Goal: Navigation & Orientation: Find specific page/section

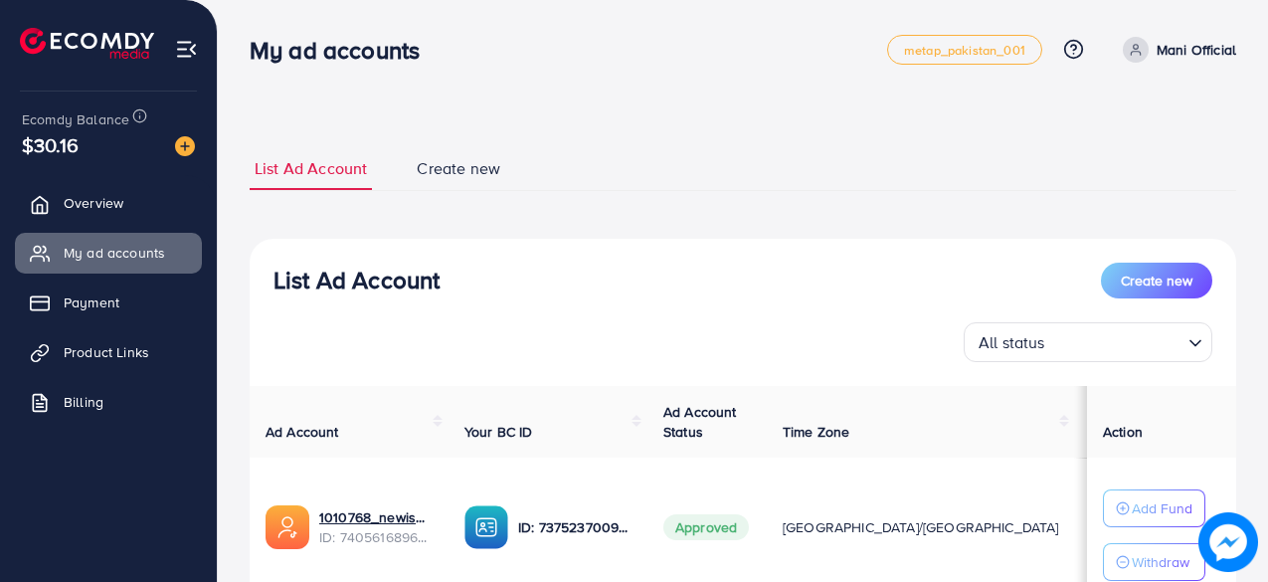
scroll to position [295, 0]
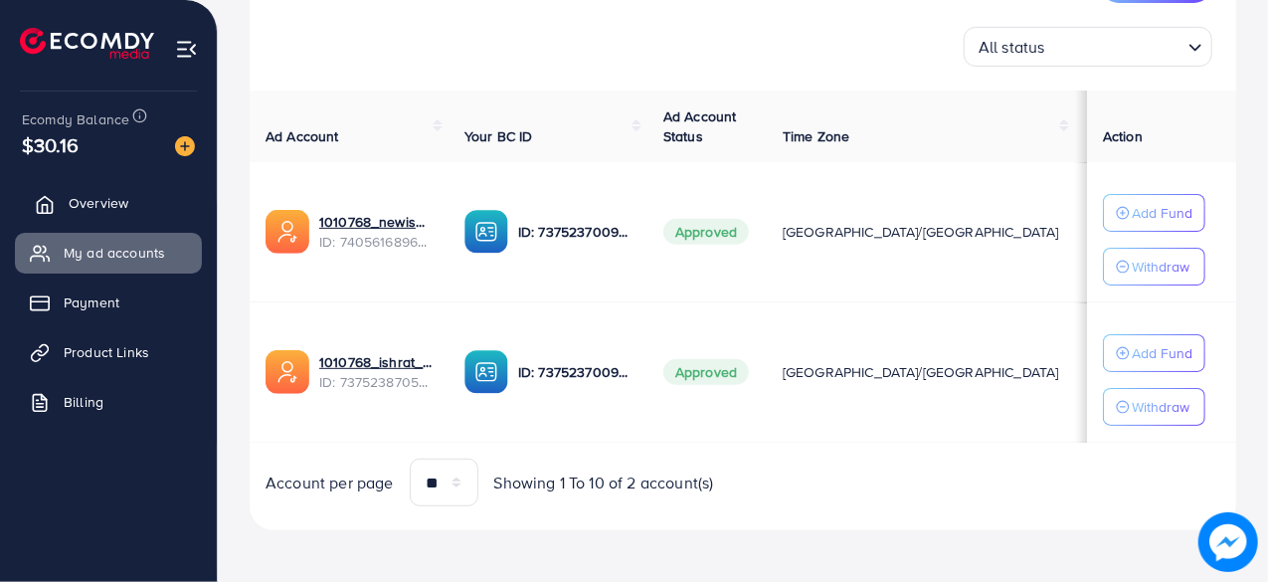
click at [128, 192] on link "Overview" at bounding box center [108, 203] width 187 height 40
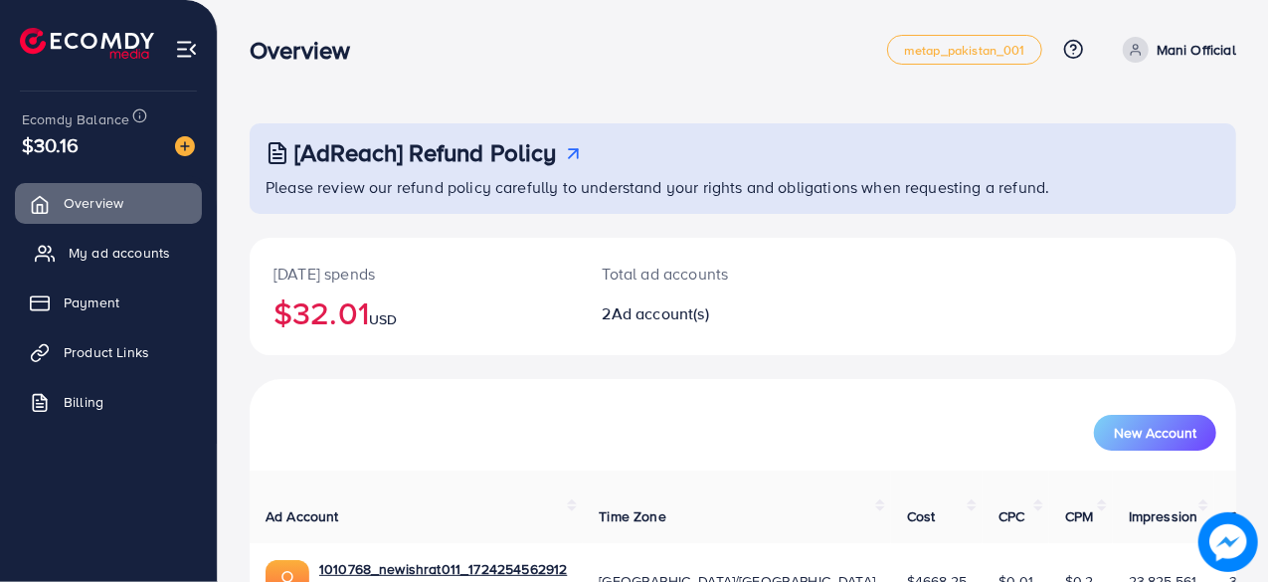
click at [121, 236] on link "My ad accounts" at bounding box center [108, 253] width 187 height 40
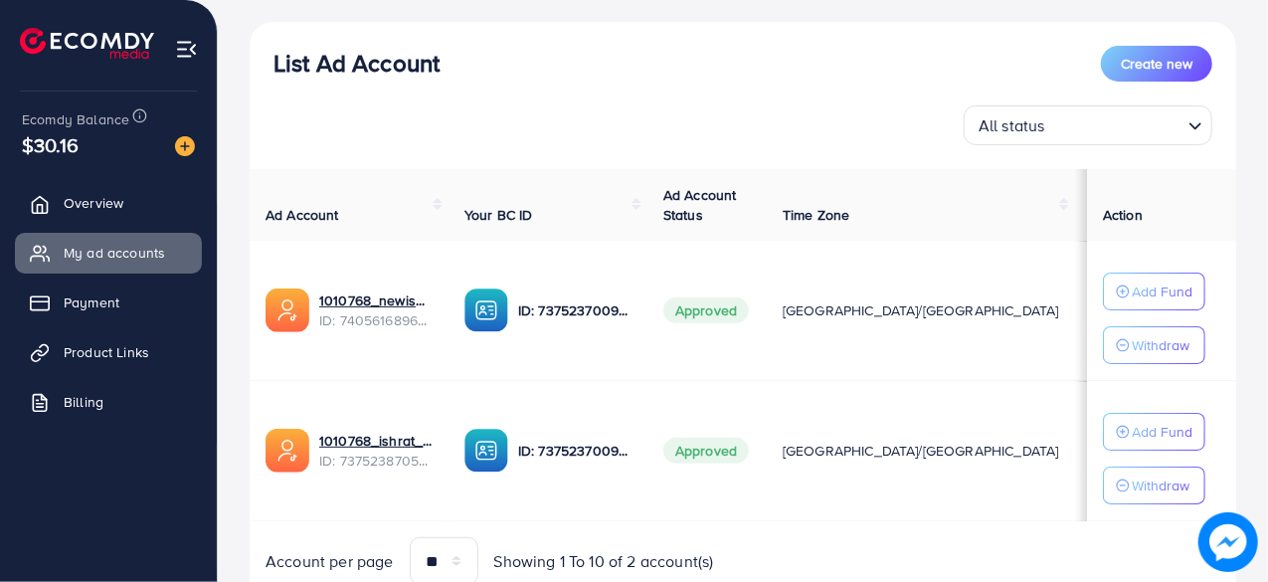
scroll to position [295, 0]
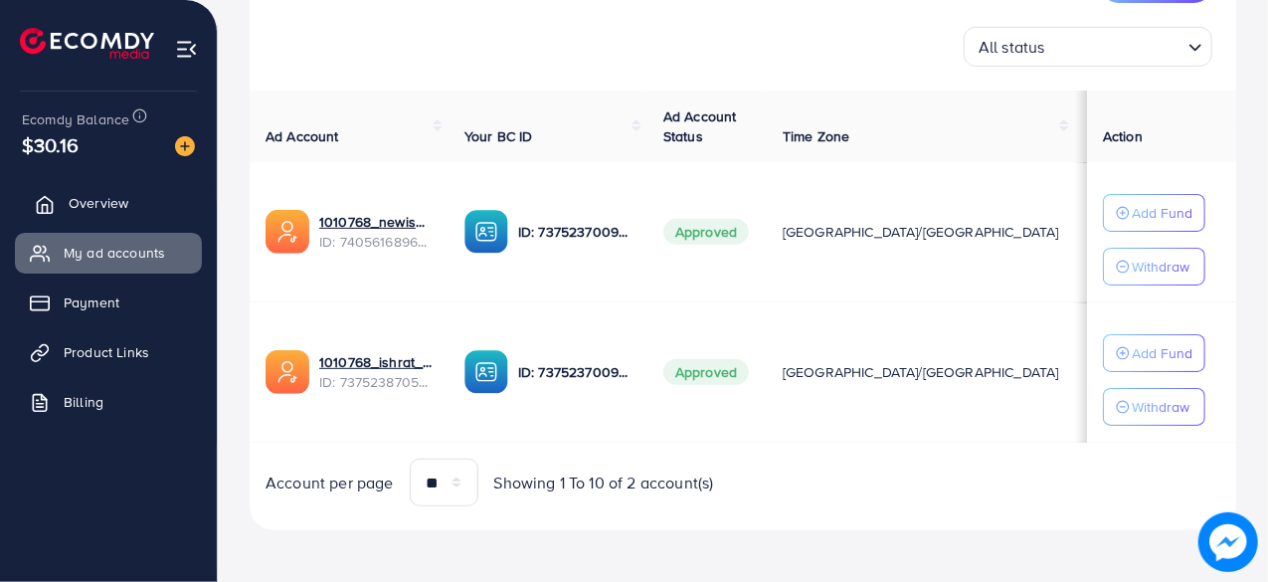
click at [119, 197] on span "Overview" at bounding box center [99, 203] width 60 height 20
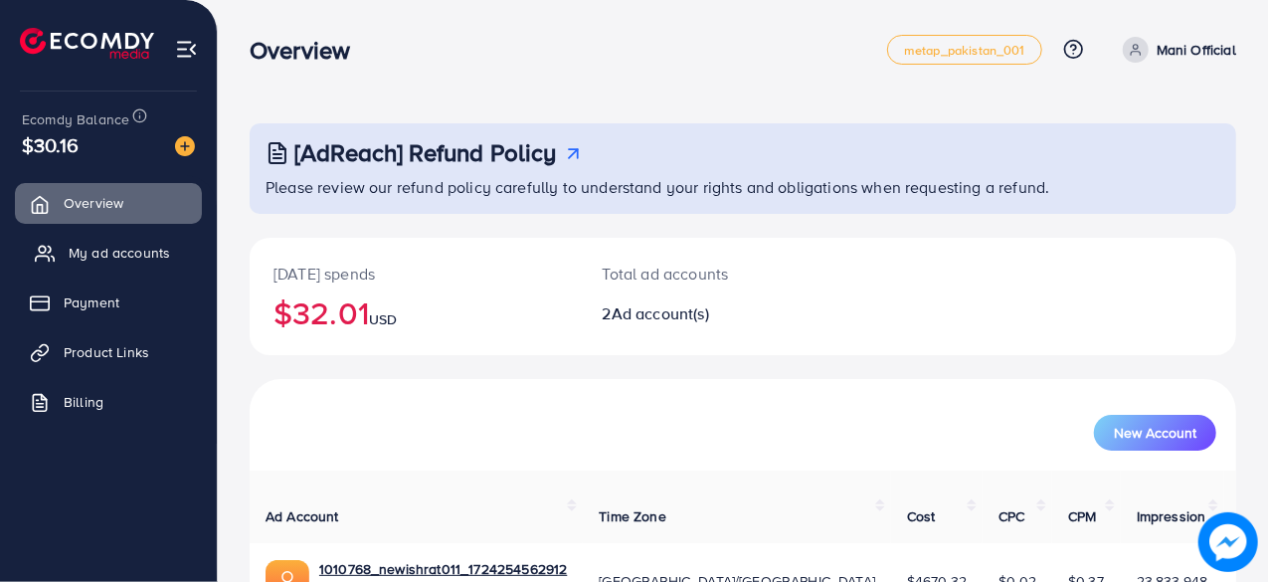
click at [126, 249] on span "My ad accounts" at bounding box center [119, 253] width 101 height 20
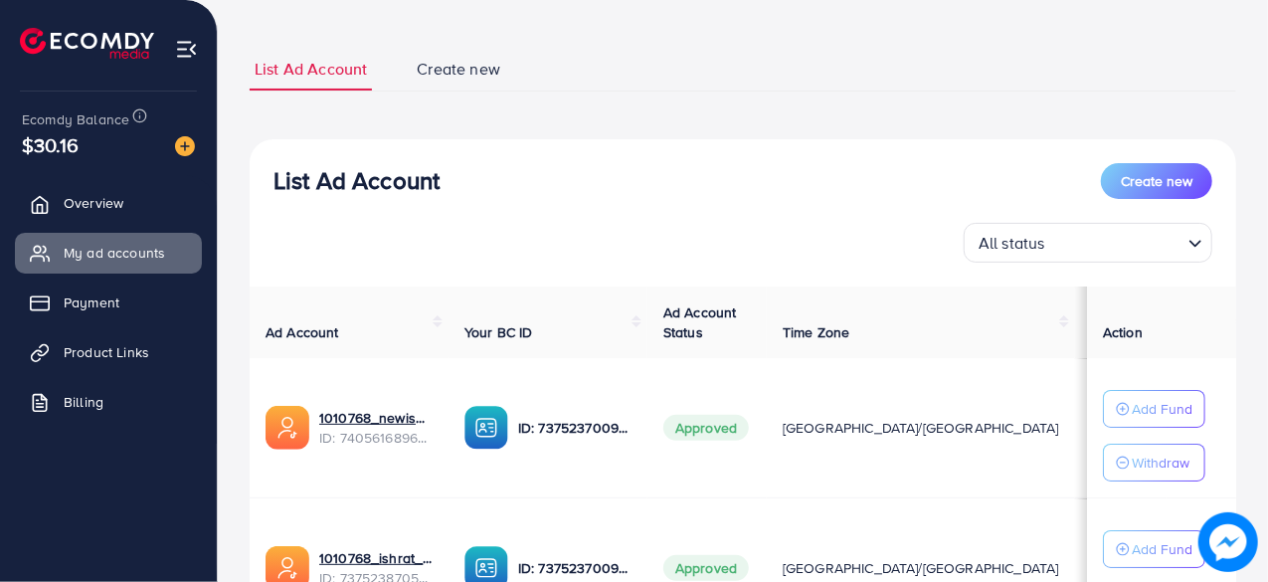
scroll to position [199, 0]
